Goal: Share content: Share content

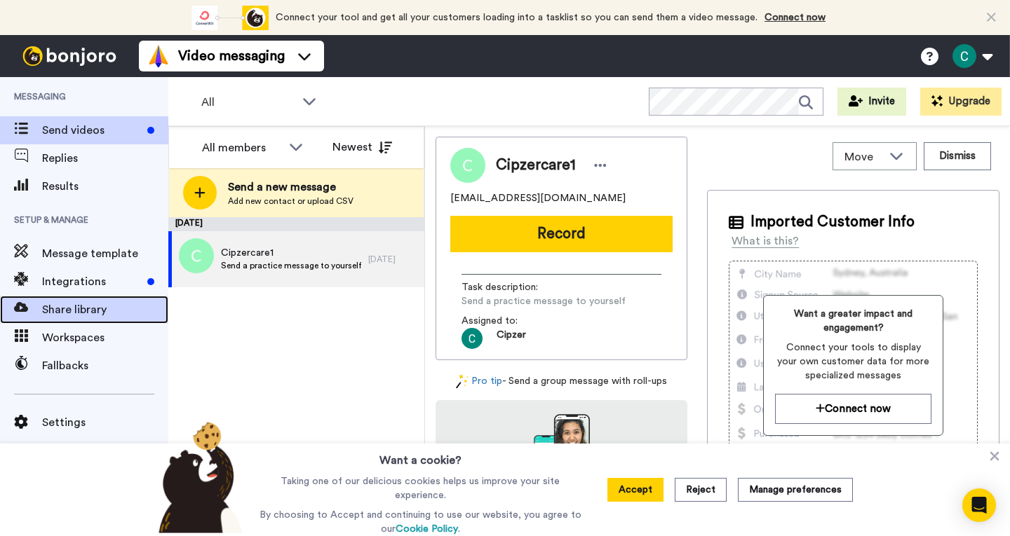
click at [83, 306] on span "Share library" at bounding box center [105, 310] width 126 height 17
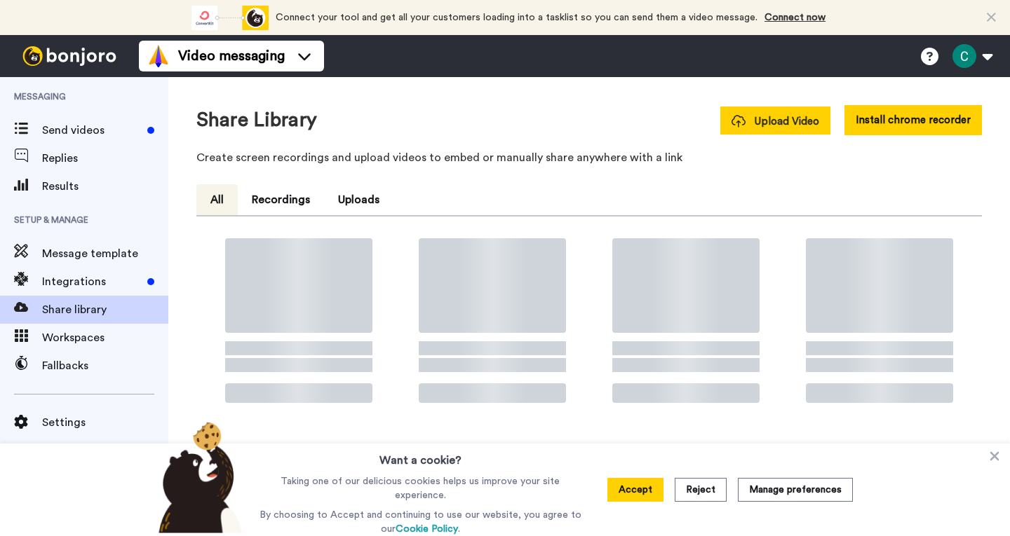
click at [785, 129] on button "Upload Video" at bounding box center [775, 121] width 110 height 28
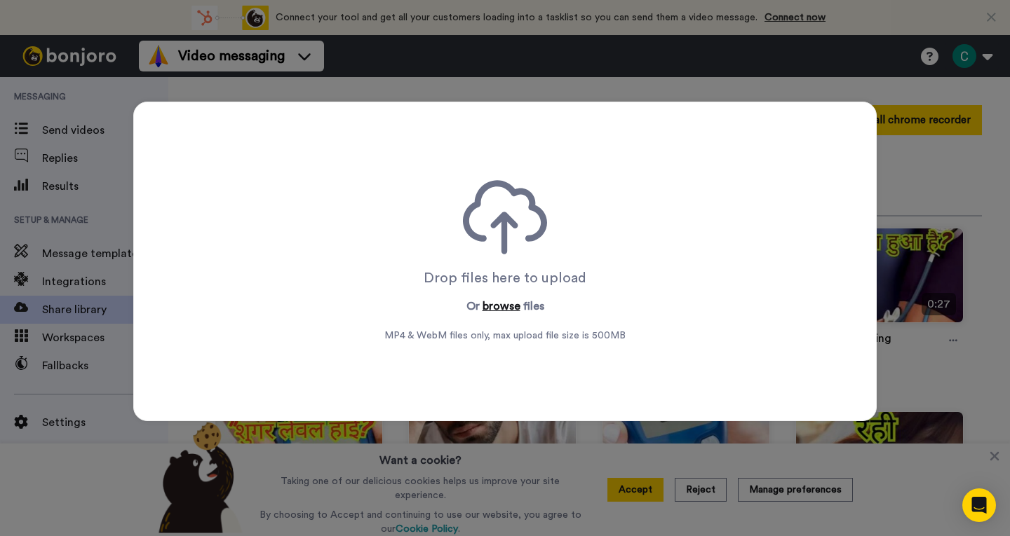
click at [493, 307] on button "browse" at bounding box center [501, 306] width 38 height 17
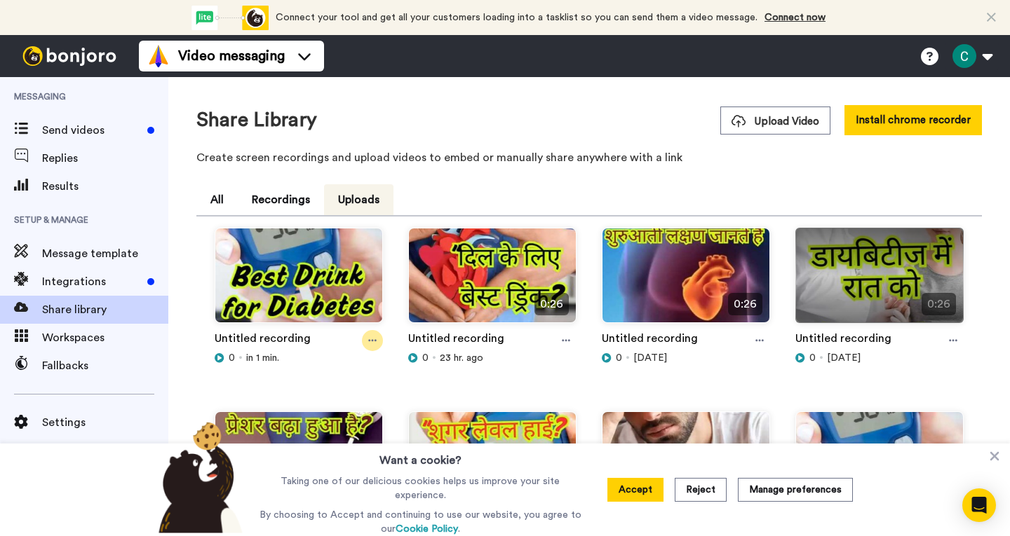
click at [368, 340] on icon at bounding box center [372, 341] width 8 height 2
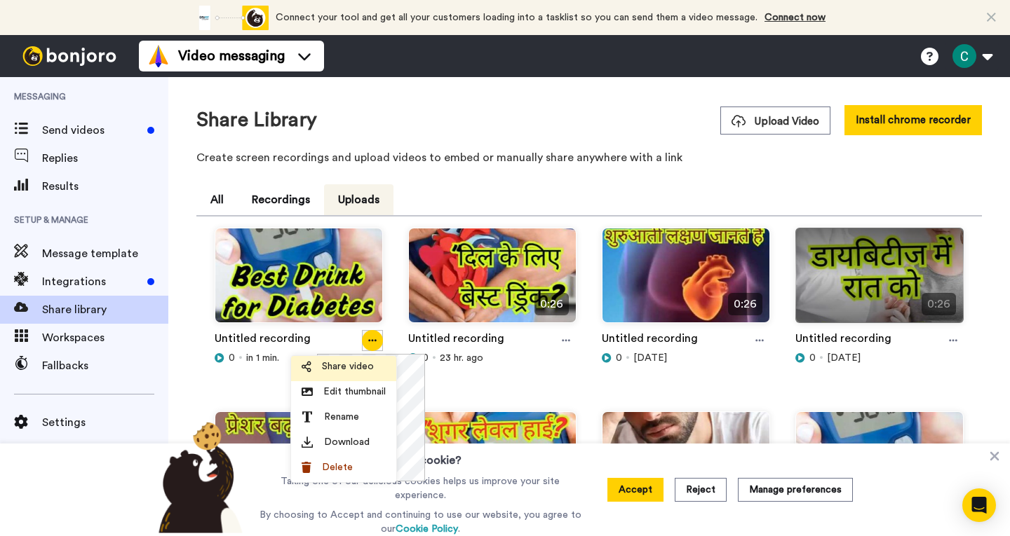
click at [356, 372] on span "Share video" at bounding box center [348, 367] width 52 height 14
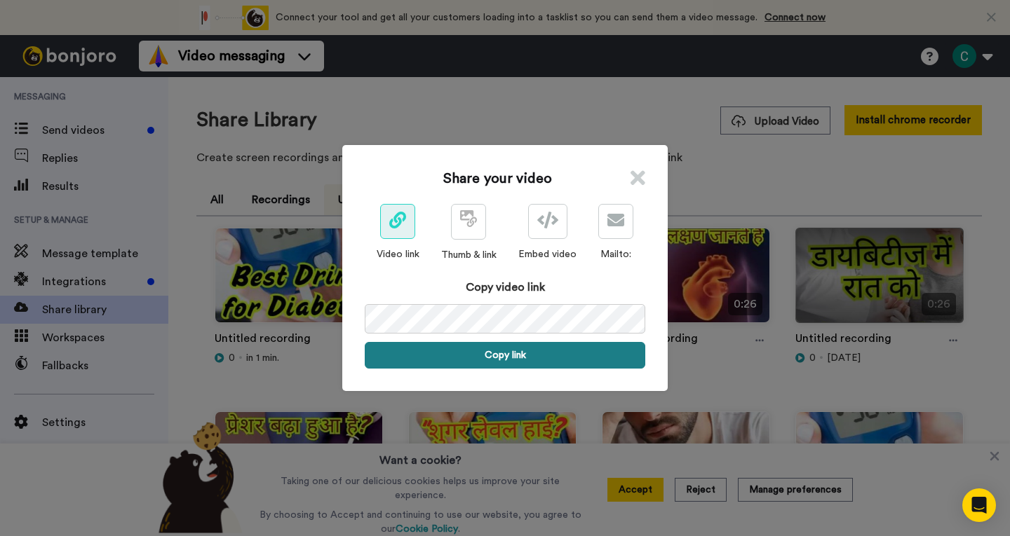
click at [525, 349] on button "Copy link" at bounding box center [505, 355] width 281 height 27
